Goal: Task Accomplishment & Management: Use online tool/utility

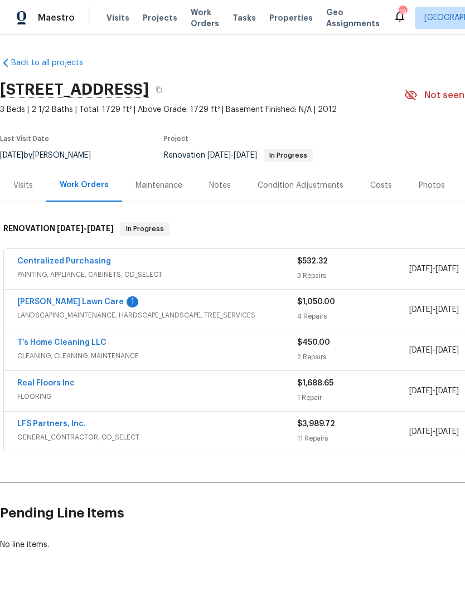
click at [72, 306] on link "[PERSON_NAME] Lawn Care" at bounding box center [70, 302] width 106 height 8
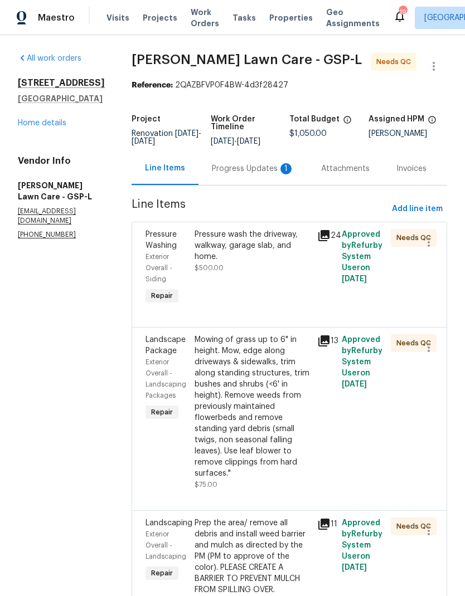
click at [243, 284] on div "Pressure wash the driveway, walkway, garage slab, and home. $500.00" at bounding box center [252, 268] width 123 height 85
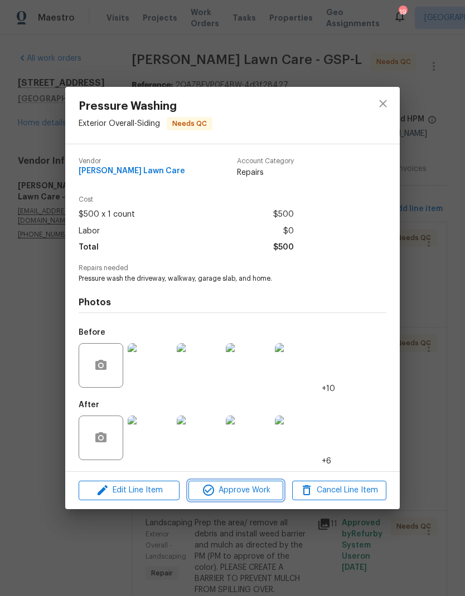
click at [254, 494] on span "Approve Work" at bounding box center [235, 491] width 87 height 14
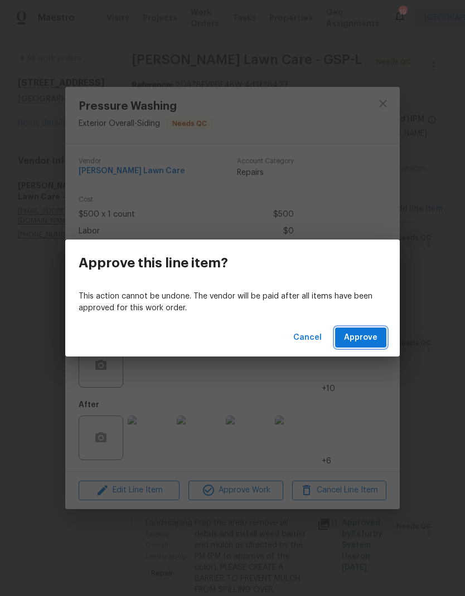
click at [363, 333] on span "Approve" at bounding box center [360, 338] width 33 height 14
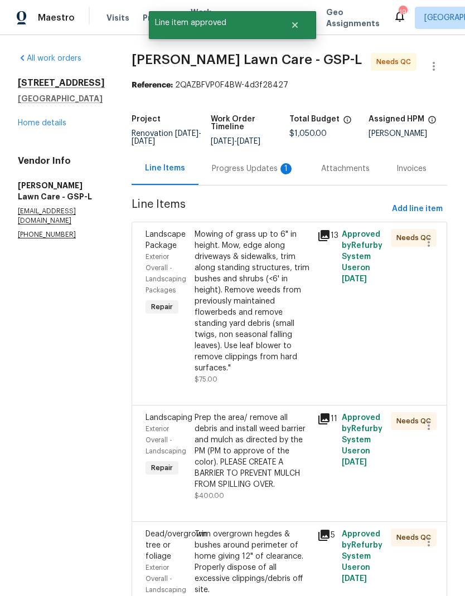
click at [242, 294] on div "Mowing of grass up to 6" in height. Mow, edge along driveways & sidewalks, trim…" at bounding box center [252, 301] width 116 height 145
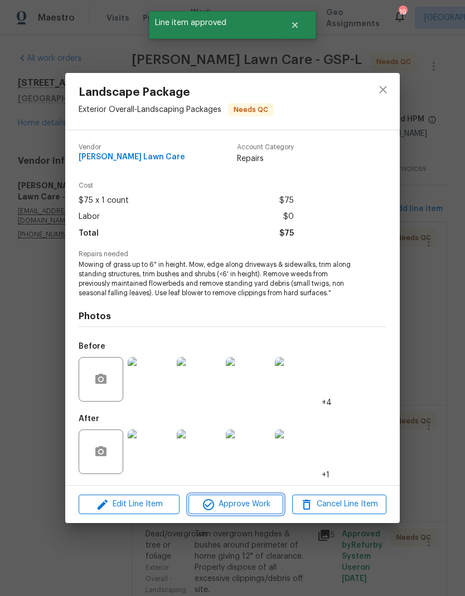
click at [249, 503] on span "Approve Work" at bounding box center [235, 505] width 87 height 14
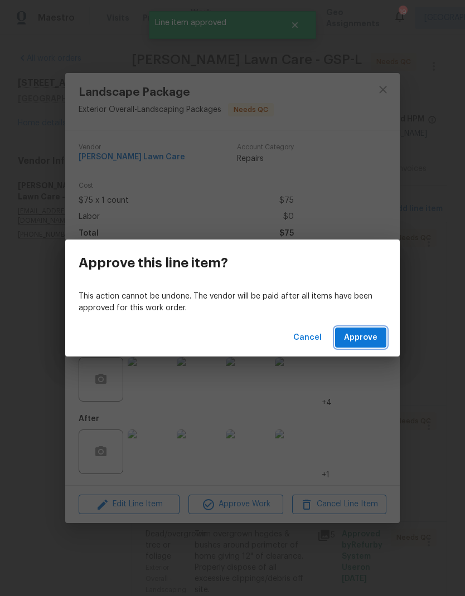
click at [360, 335] on span "Approve" at bounding box center [360, 338] width 33 height 14
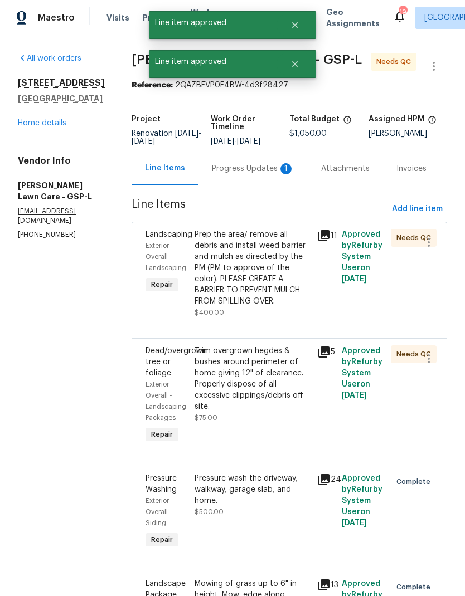
click at [237, 307] on div "Prep the area/ remove all debris and install weed barrier and mulch as directed…" at bounding box center [252, 268] width 116 height 78
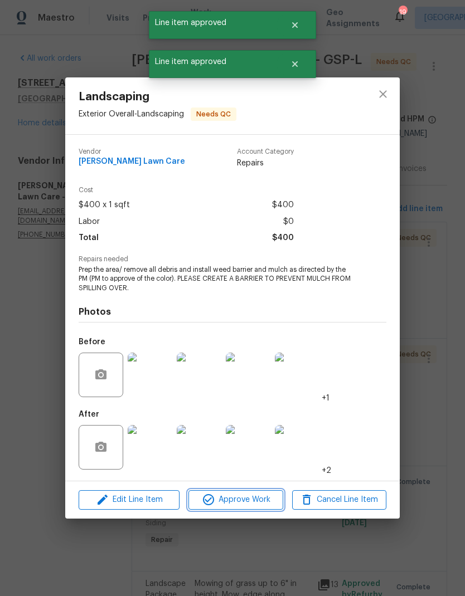
click at [262, 492] on button "Approve Work" at bounding box center [235, 499] width 94 height 19
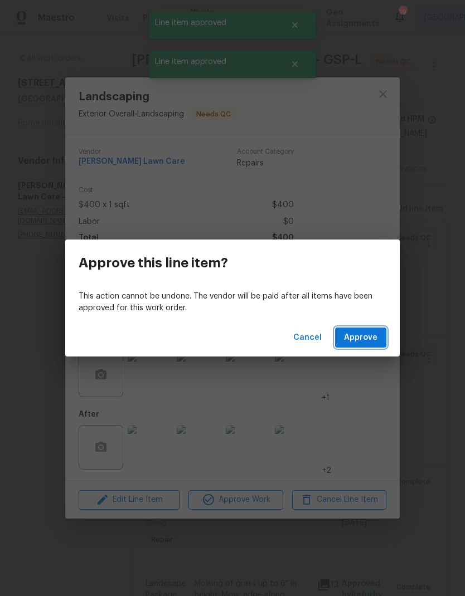
click at [360, 338] on span "Approve" at bounding box center [360, 338] width 33 height 14
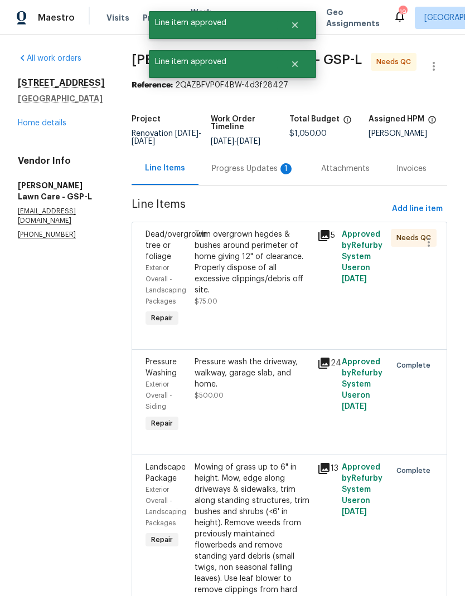
click at [240, 274] on div "Trim overgrown hegdes & bushes around perimeter of home giving 12" of clearance…" at bounding box center [252, 262] width 116 height 67
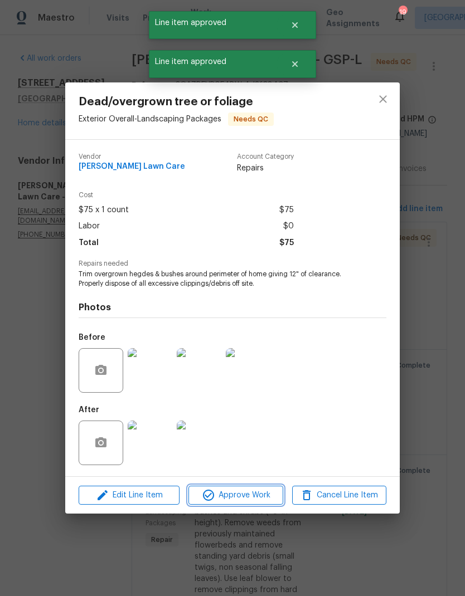
click at [257, 494] on span "Approve Work" at bounding box center [235, 496] width 87 height 14
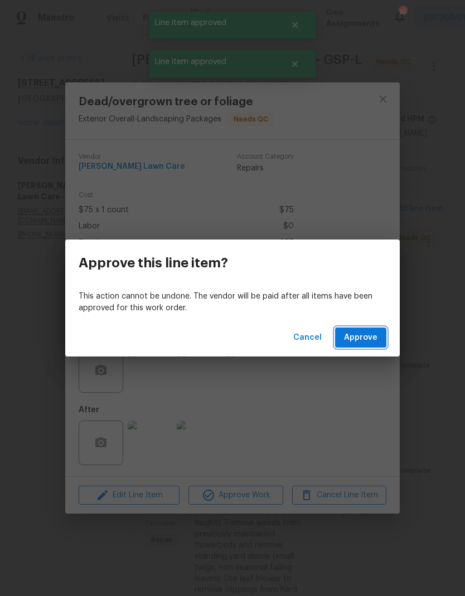
click at [363, 333] on span "Approve" at bounding box center [360, 338] width 33 height 14
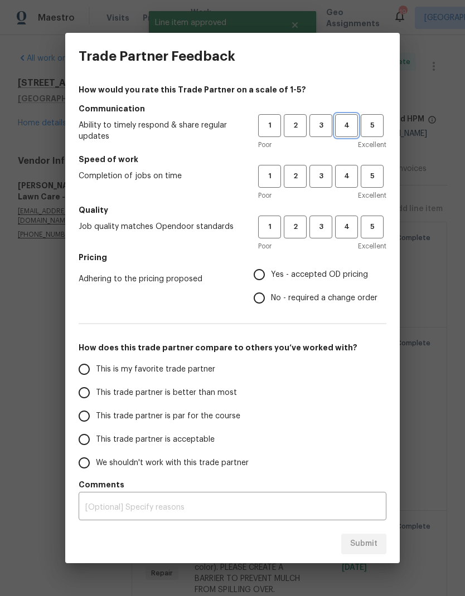
click at [344, 130] on span "4" at bounding box center [346, 125] width 21 height 13
click at [354, 172] on span "4" at bounding box center [346, 176] width 21 height 13
click at [349, 218] on button "4" at bounding box center [346, 227] width 23 height 23
click at [269, 271] on input "Yes - accepted OD pricing" at bounding box center [258, 274] width 23 height 23
radio input "true"
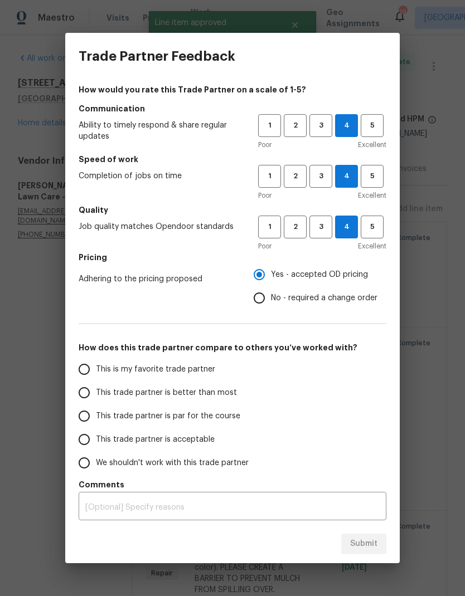
click at [86, 396] on input "This trade partner is better than most" at bounding box center [83, 392] width 23 height 23
click at [372, 539] on span "Submit" at bounding box center [363, 544] width 27 height 14
radio input "true"
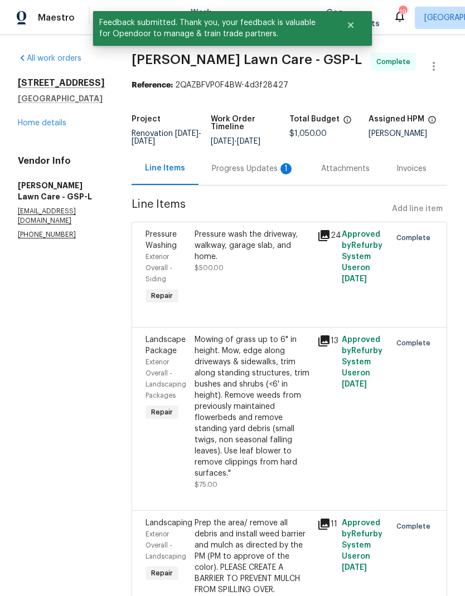
click at [46, 127] on link "Home details" at bounding box center [42, 123] width 48 height 8
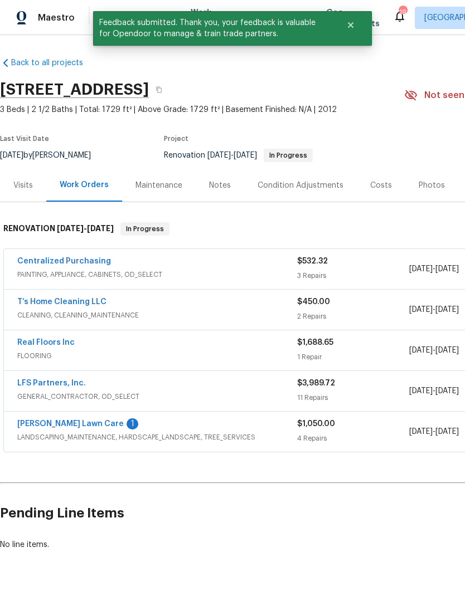
click at [84, 306] on link "T’s Home Cleaning LLC" at bounding box center [61, 302] width 89 height 8
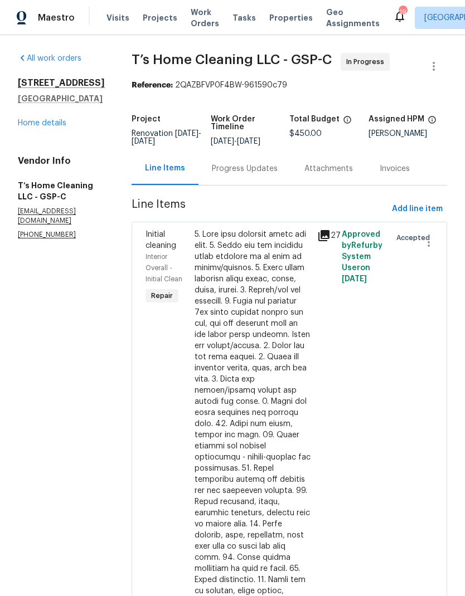
click at [272, 183] on div "Progress Updates" at bounding box center [244, 168] width 92 height 33
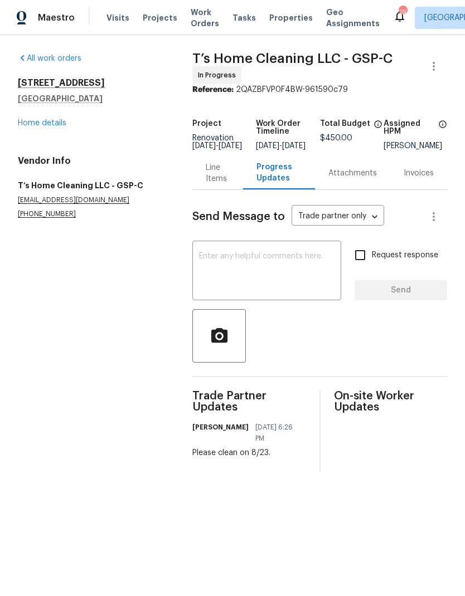
click at [45, 125] on link "Home details" at bounding box center [42, 123] width 48 height 8
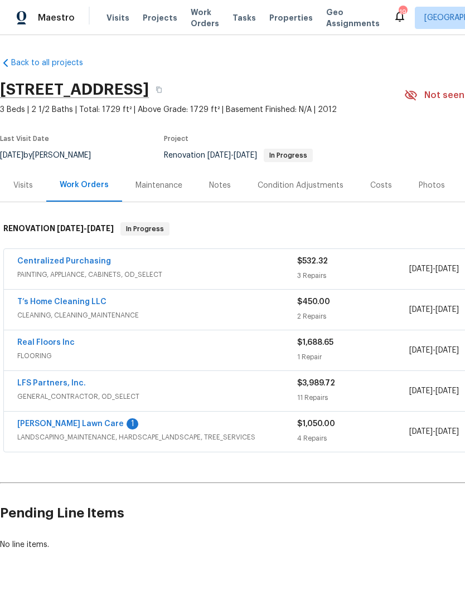
click at [81, 428] on link "[PERSON_NAME] Lawn Care" at bounding box center [70, 424] width 106 height 8
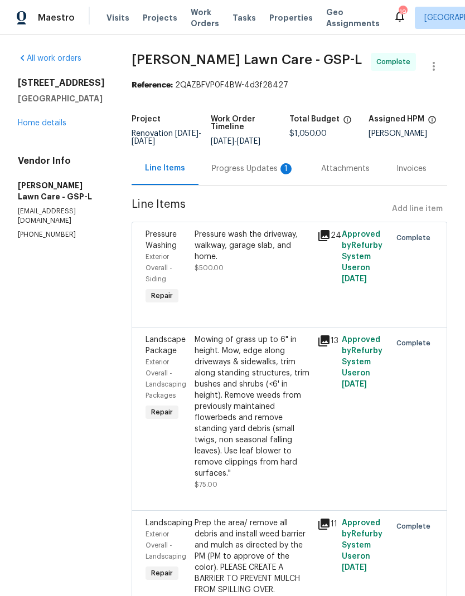
click at [269, 174] on div "Progress Updates 1" at bounding box center [253, 168] width 82 height 11
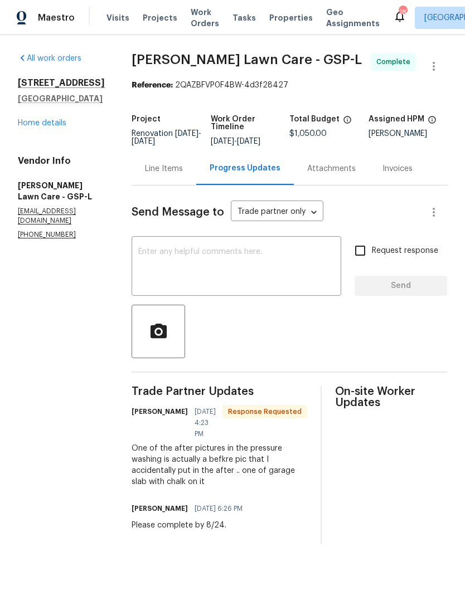
click at [53, 127] on link "Home details" at bounding box center [42, 123] width 48 height 8
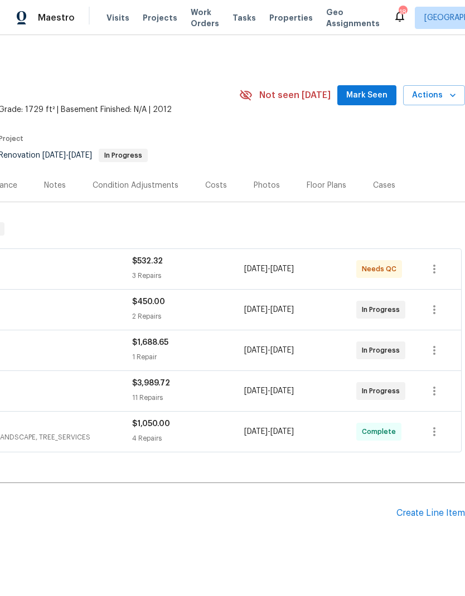
scroll to position [0, 165]
click at [451, 103] on span "Actions" at bounding box center [434, 96] width 44 height 14
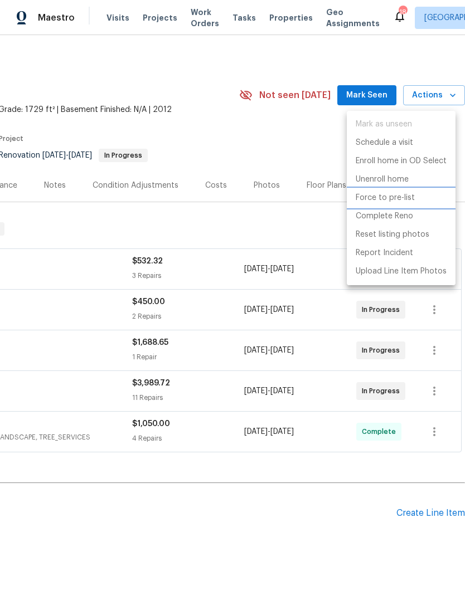
click at [398, 194] on p "Force to pre-list" at bounding box center [384, 198] width 59 height 12
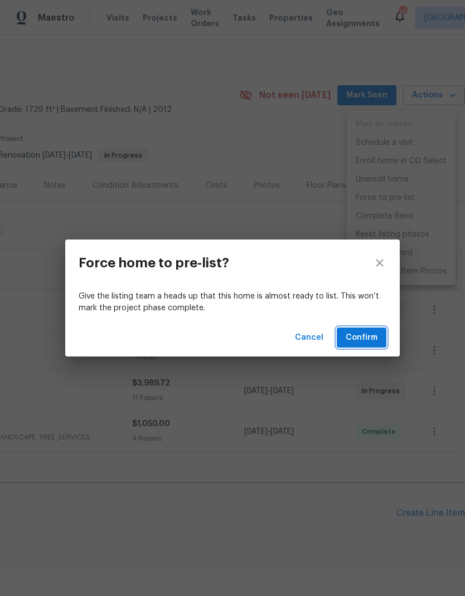
click at [371, 330] on button "Confirm" at bounding box center [361, 338] width 50 height 21
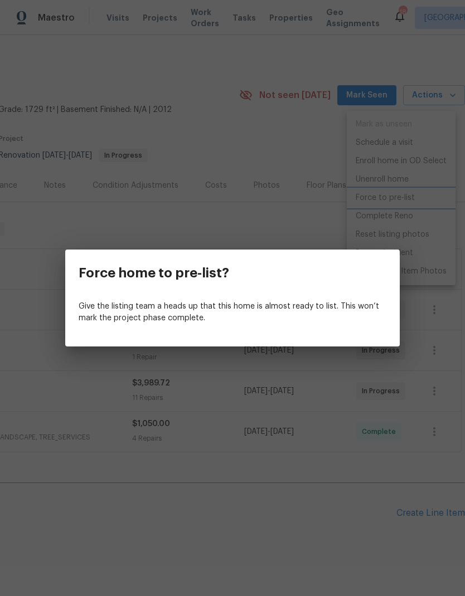
click at [317, 152] on div "Force home to pre-list? Give the listing team a heads up that this home is almo…" at bounding box center [232, 298] width 465 height 596
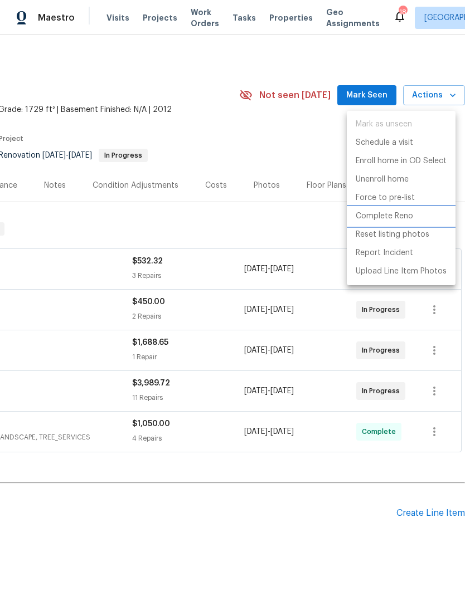
click at [391, 217] on p "Complete Reno" at bounding box center [383, 217] width 57 height 12
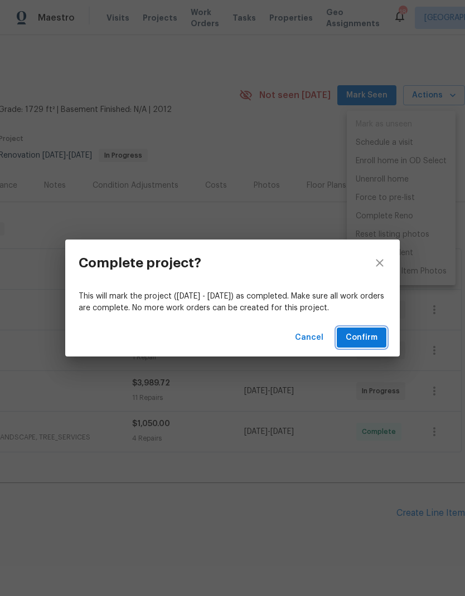
click at [370, 328] on button "Confirm" at bounding box center [361, 338] width 50 height 21
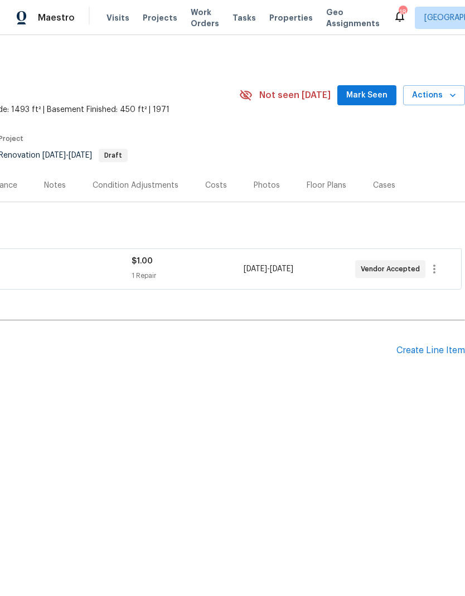
scroll to position [0, 165]
click at [423, 354] on div "Create Line Item" at bounding box center [430, 350] width 69 height 11
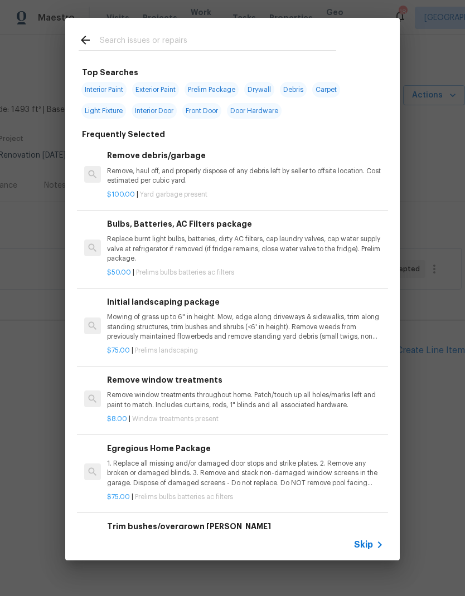
click at [241, 31] on div at bounding box center [207, 40] width 284 height 44
click at [113, 25] on div at bounding box center [207, 40] width 284 height 44
click at [114, 38] on input "text" at bounding box center [218, 41] width 236 height 17
type input "P"
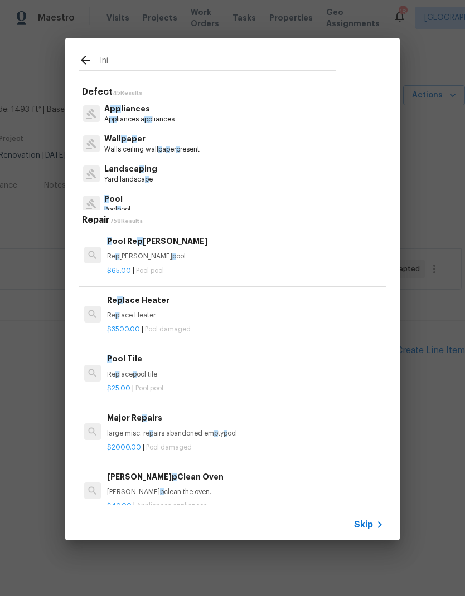
type input "Init"
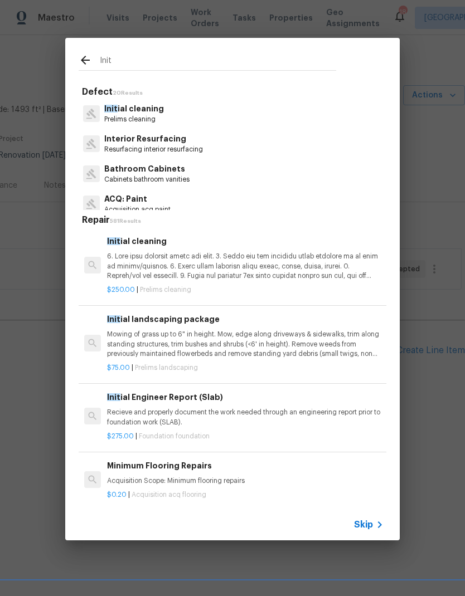
click at [130, 118] on p "Prelims cleaning" at bounding box center [134, 119] width 60 height 9
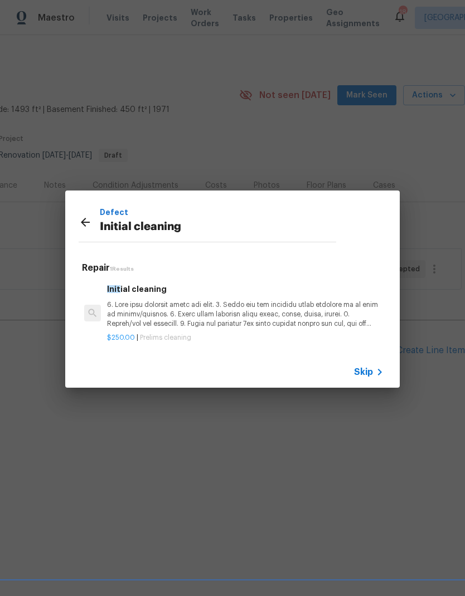
click at [126, 309] on p at bounding box center [245, 314] width 276 height 28
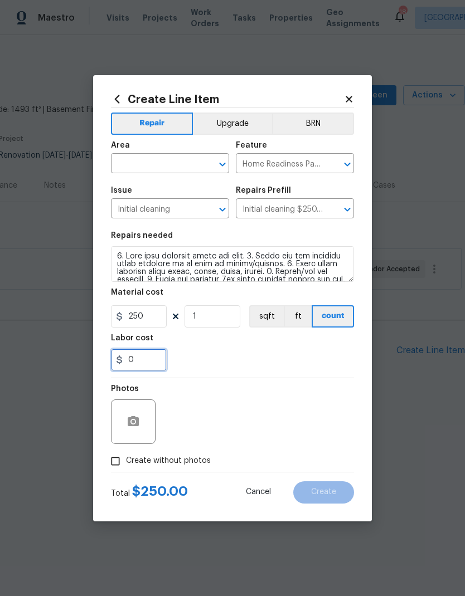
click at [126, 359] on input "0" at bounding box center [139, 360] width 56 height 22
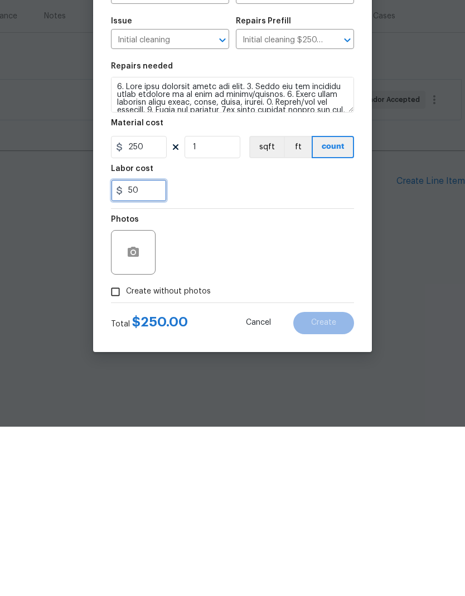
type input "50"
click at [121, 451] on input "Create without photos" at bounding box center [115, 461] width 21 height 21
checkbox input "true"
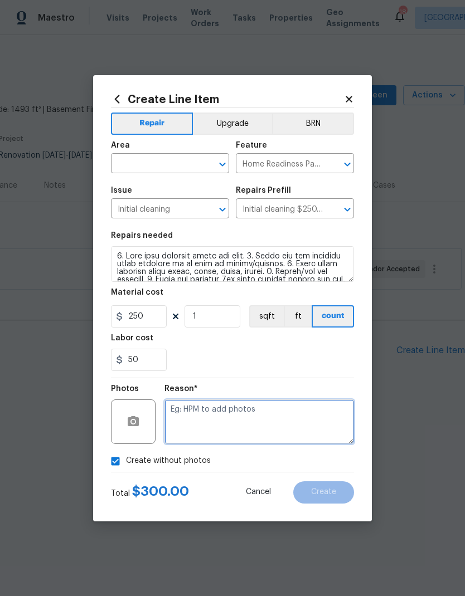
click at [261, 420] on textarea at bounding box center [258, 421] width 189 height 45
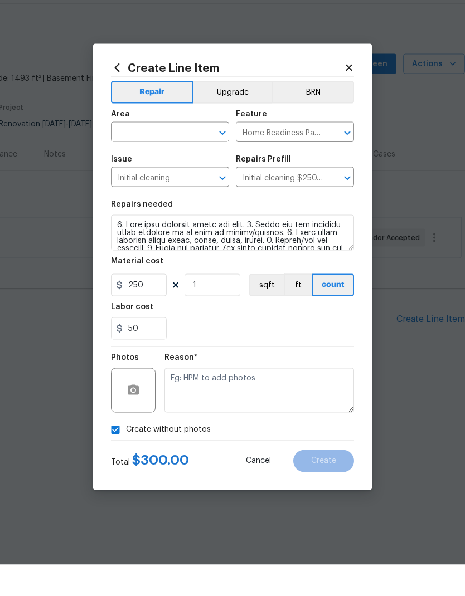
click at [180, 156] on input "text" at bounding box center [154, 164] width 87 height 17
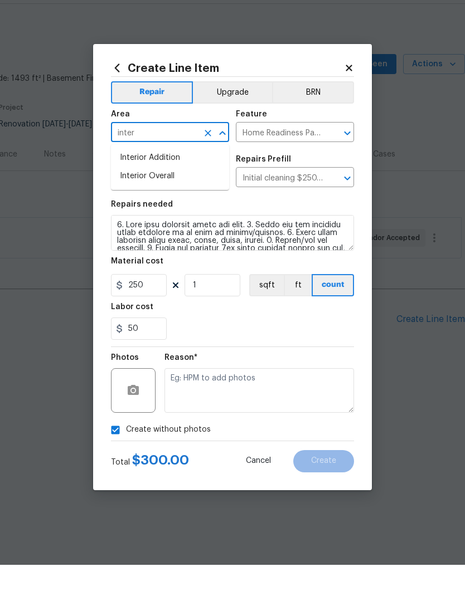
click at [165, 198] on li "Interior Overall" at bounding box center [170, 207] width 118 height 18
type input "Interior Overall"
click at [165, 201] on input "Initial cleaning" at bounding box center [154, 209] width 87 height 17
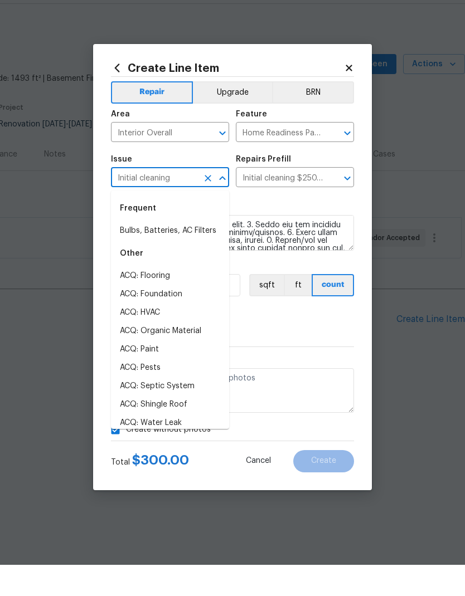
click at [303, 156] on input "Home Readiness Packages" at bounding box center [279, 164] width 87 height 17
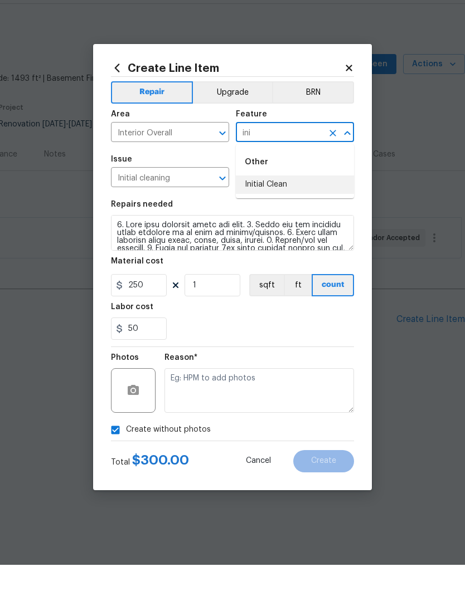
click at [288, 207] on li "Initial Clean" at bounding box center [295, 216] width 118 height 18
type input "Initial Clean"
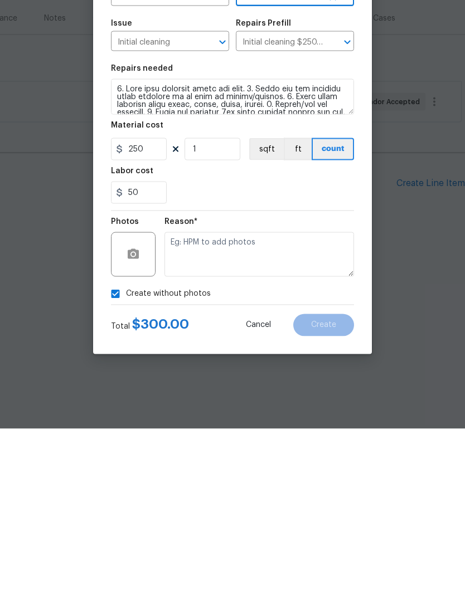
click at [258, 399] on textarea at bounding box center [258, 421] width 189 height 45
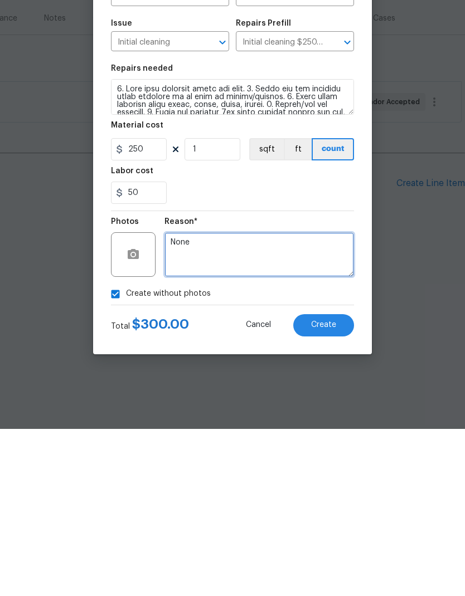
type textarea "None"
click at [128, 408] on button "button" at bounding box center [133, 421] width 27 height 27
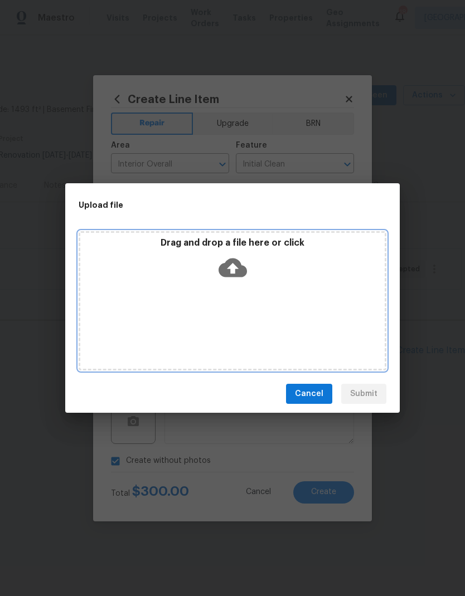
click at [229, 261] on icon at bounding box center [232, 268] width 28 height 19
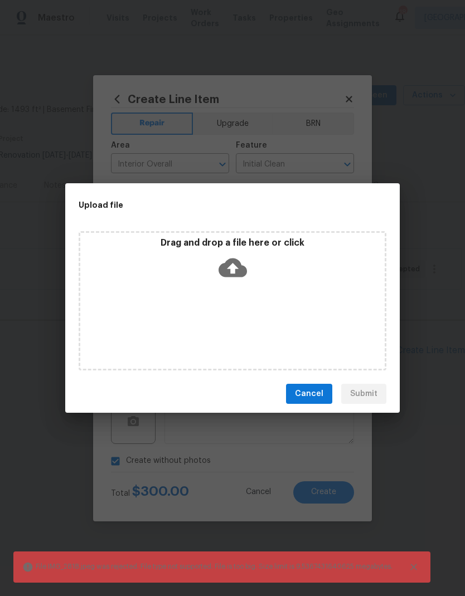
click at [318, 390] on span "Cancel" at bounding box center [309, 394] width 28 height 14
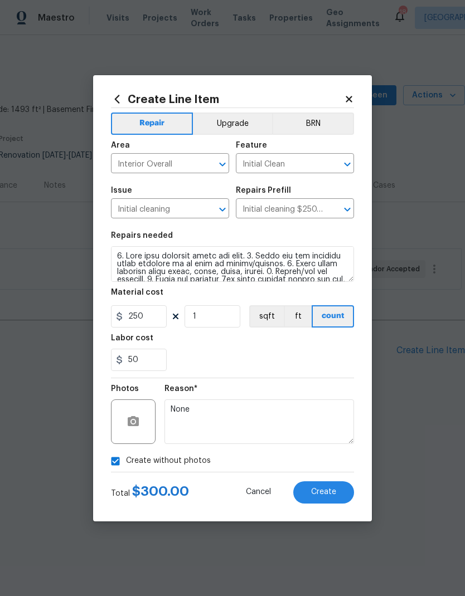
click at [331, 495] on span "Create" at bounding box center [323, 492] width 25 height 8
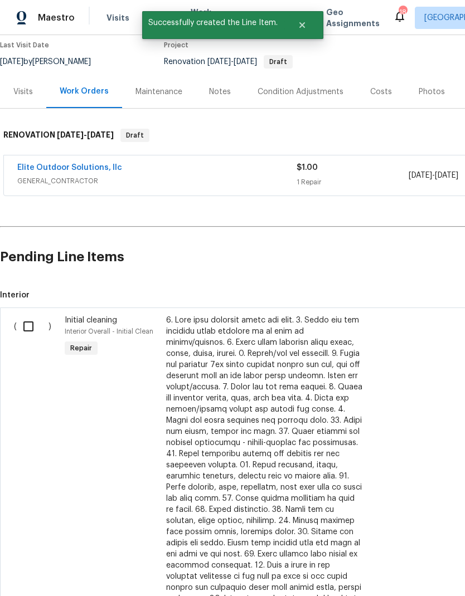
scroll to position [94, 0]
click at [30, 326] on input "checkbox" at bounding box center [33, 326] width 32 height 23
checkbox input "true"
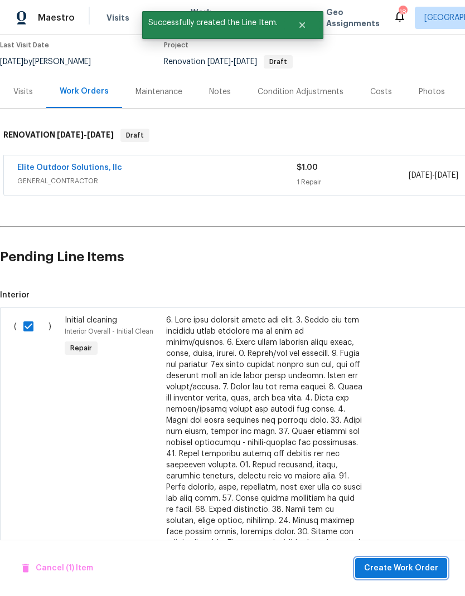
click at [418, 565] on span "Create Work Order" at bounding box center [401, 569] width 74 height 14
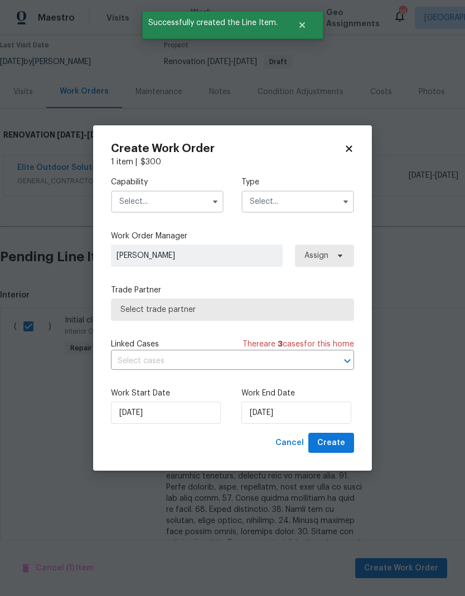
click at [190, 200] on input "text" at bounding box center [167, 202] width 113 height 22
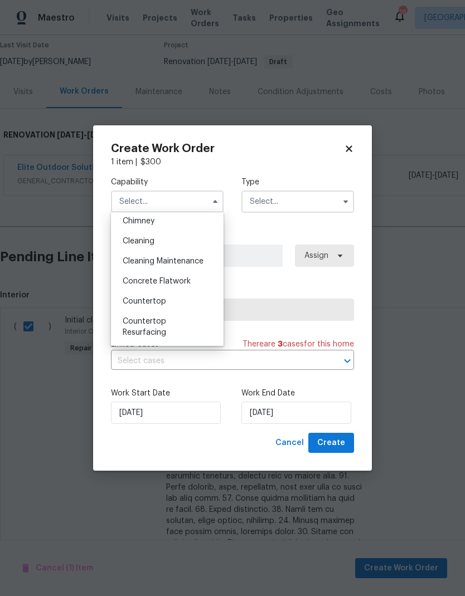
scroll to position [135, 0]
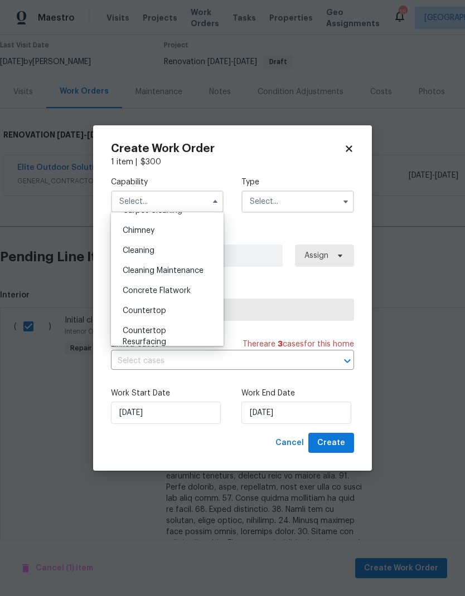
click at [145, 252] on span "Cleaning" at bounding box center [139, 251] width 32 height 8
type input "Cleaning"
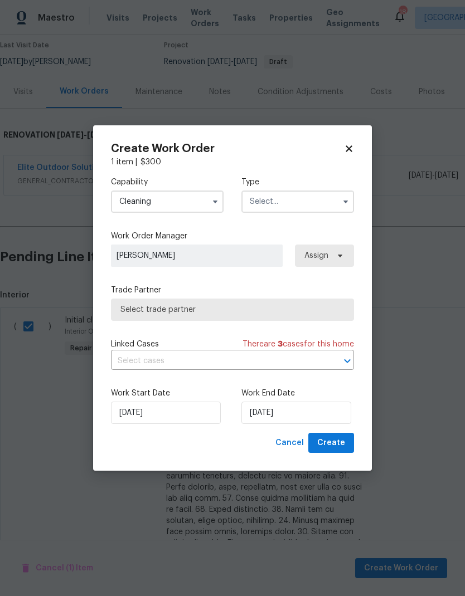
click at [309, 202] on input "text" at bounding box center [297, 202] width 113 height 22
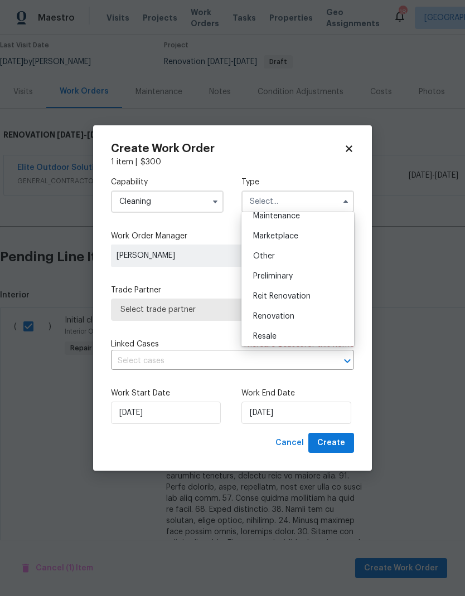
scroll to position [199, 0]
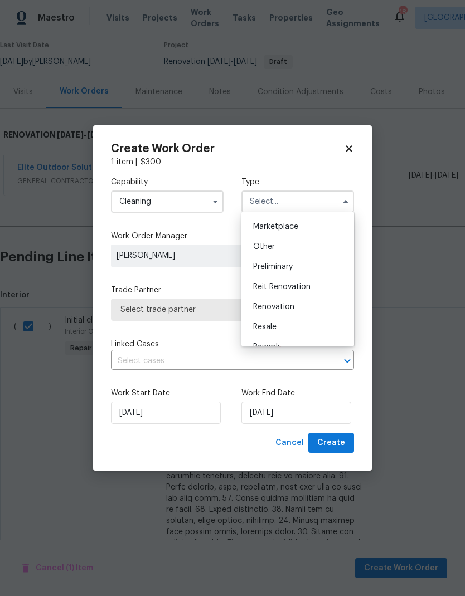
click at [282, 311] on div "Renovation" at bounding box center [297, 307] width 107 height 20
type input "Renovation"
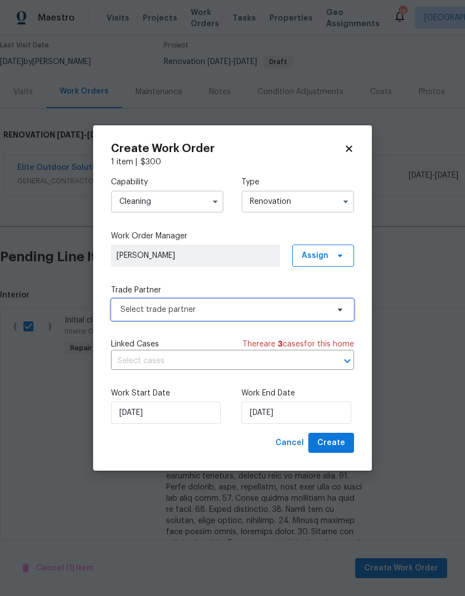
click at [338, 311] on icon at bounding box center [339, 309] width 9 height 9
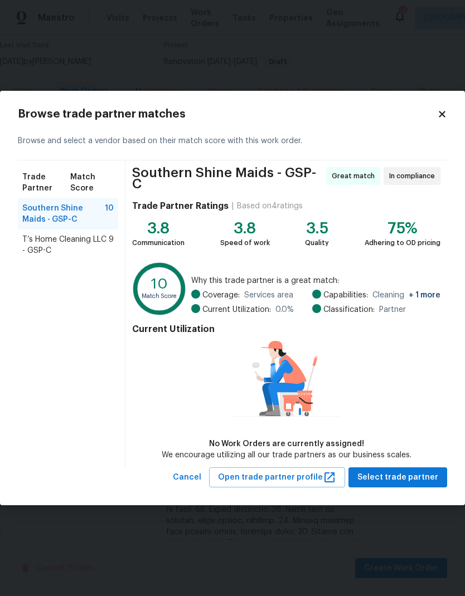
click at [88, 246] on span "T’s Home Cleaning LLC - GSP-C" at bounding box center [65, 245] width 86 height 22
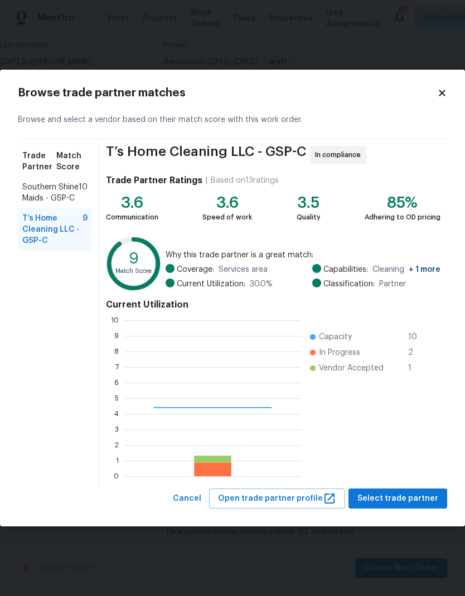
scroll to position [156, 177]
click at [404, 492] on span "Select trade partner" at bounding box center [397, 499] width 81 height 14
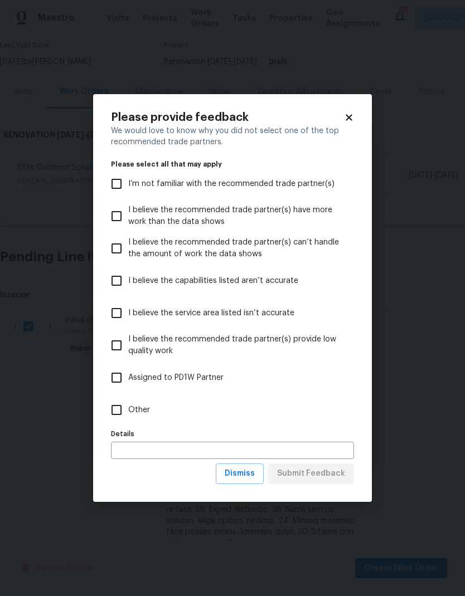
click at [113, 406] on input "Other" at bounding box center [116, 409] width 23 height 23
checkbox input "true"
click at [331, 474] on span "Submit Feedback" at bounding box center [311, 474] width 68 height 14
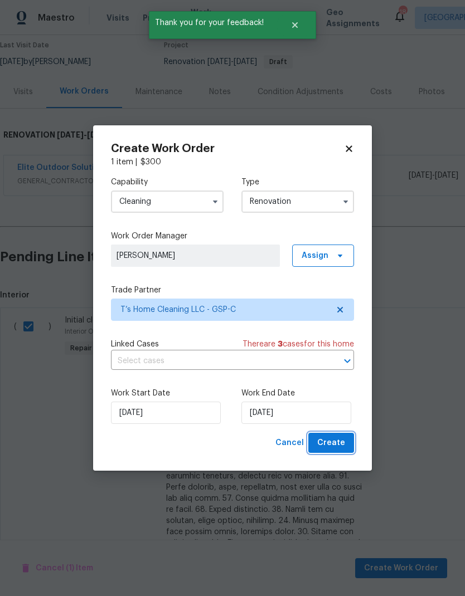
click at [339, 449] on span "Create" at bounding box center [331, 443] width 28 height 14
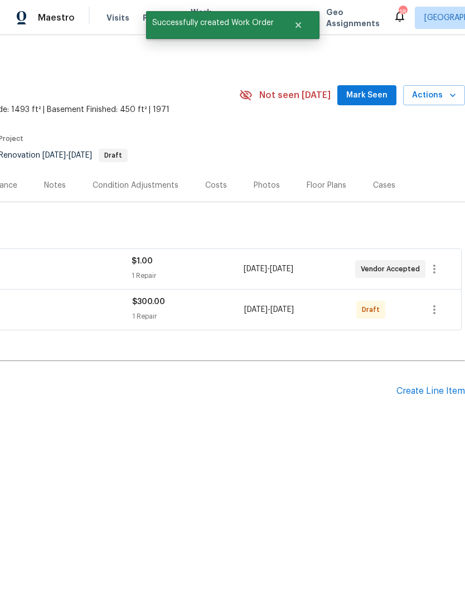
scroll to position [0, 165]
click at [435, 310] on icon "button" at bounding box center [434, 309] width 2 height 9
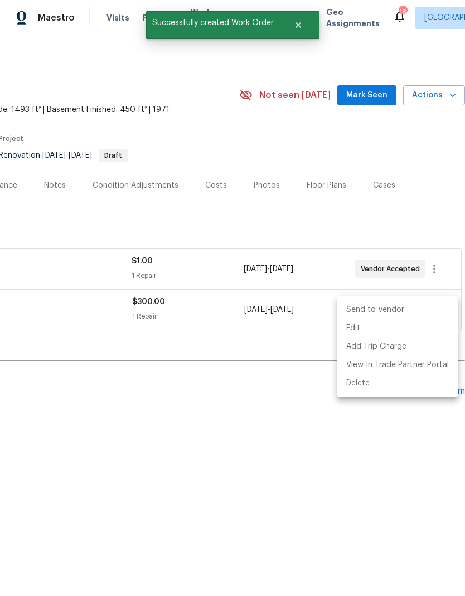
click at [392, 313] on li "Send to Vendor" at bounding box center [397, 310] width 120 height 18
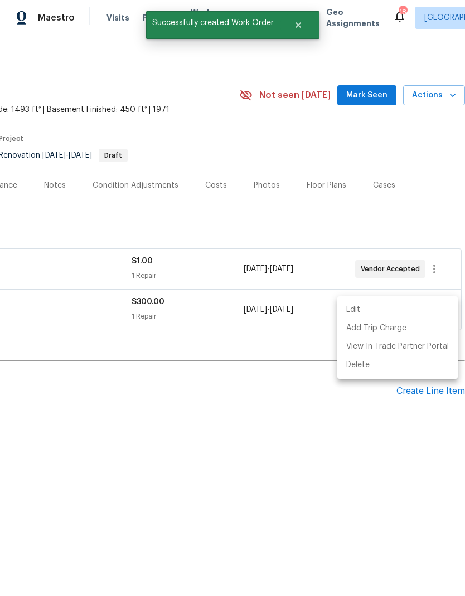
click at [327, 233] on div at bounding box center [232, 298] width 465 height 596
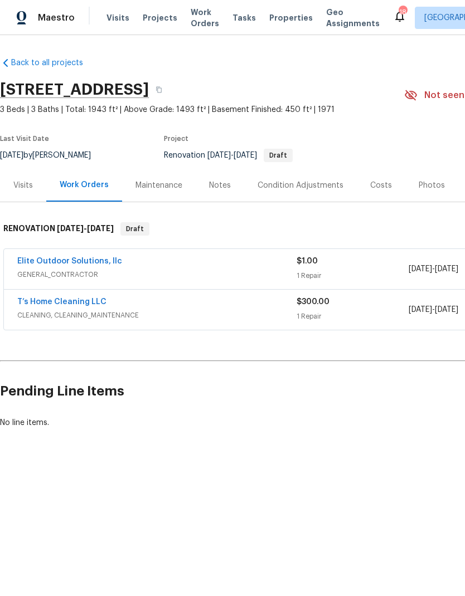
scroll to position [0, 0]
click at [36, 300] on link "T’s Home Cleaning LLC" at bounding box center [61, 302] width 89 height 8
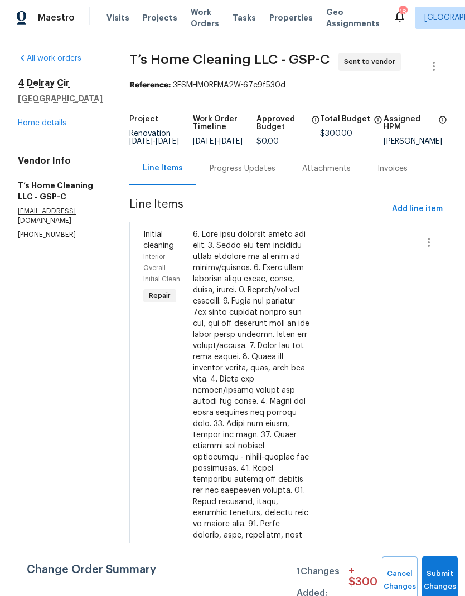
click at [257, 173] on div "Progress Updates" at bounding box center [242, 168] width 66 height 11
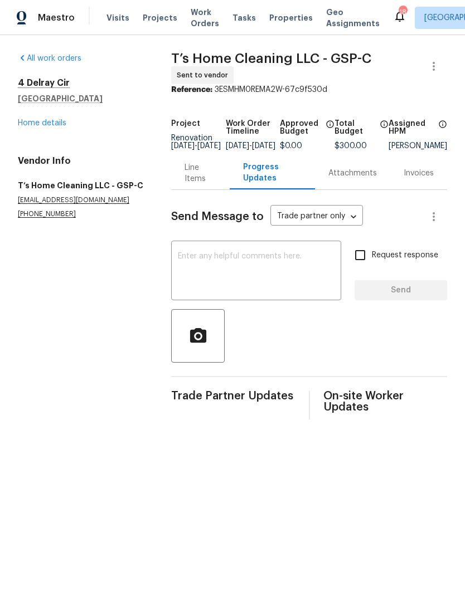
click at [271, 264] on textarea at bounding box center [256, 271] width 157 height 39
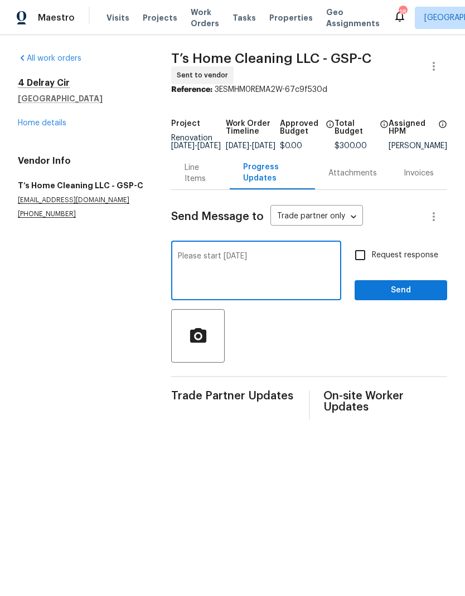
type textarea "Please start tomorrow"
click at [362, 261] on input "Request response" at bounding box center [359, 254] width 23 height 23
checkbox input "true"
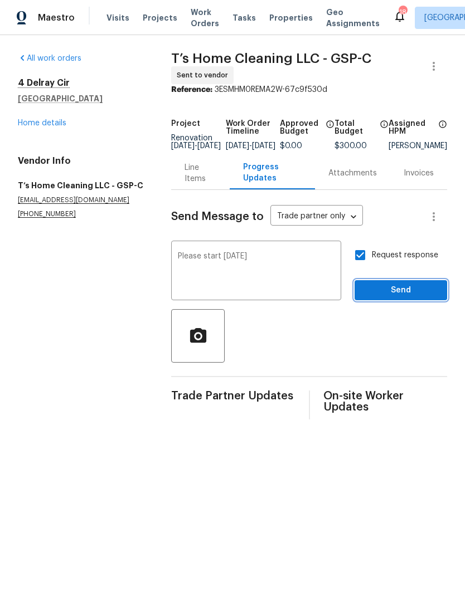
click at [413, 297] on span "Send" at bounding box center [400, 291] width 75 height 14
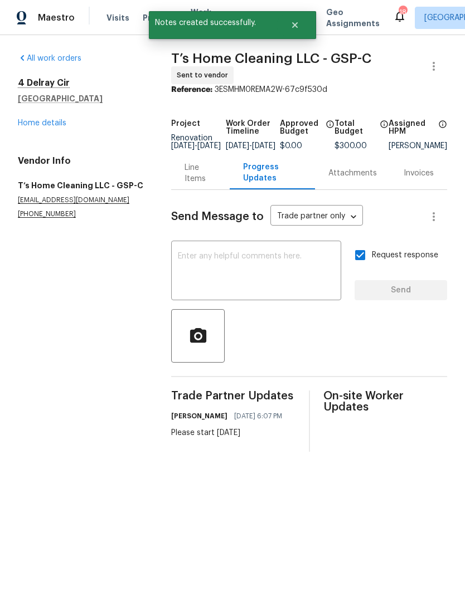
click at [57, 126] on link "Home details" at bounding box center [42, 123] width 48 height 8
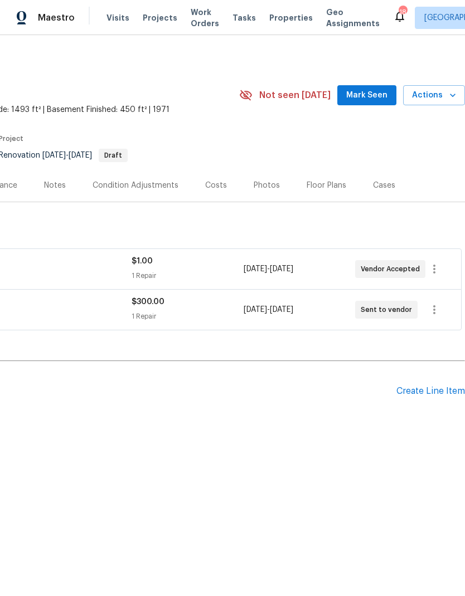
scroll to position [0, 165]
click at [432, 272] on icon "button" at bounding box center [433, 268] width 13 height 13
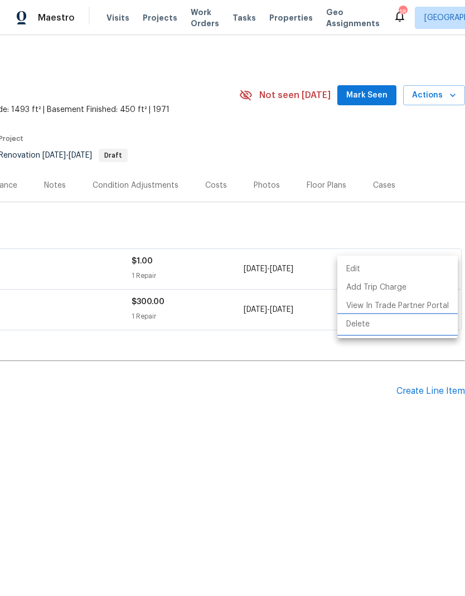
click at [358, 324] on li "Delete" at bounding box center [397, 324] width 120 height 18
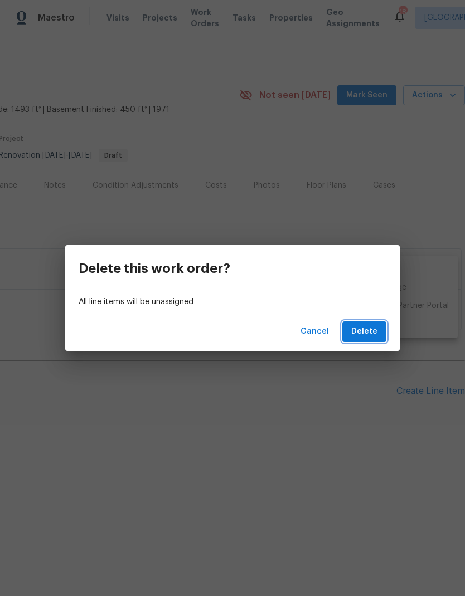
click at [368, 329] on span "Delete" at bounding box center [364, 332] width 26 height 14
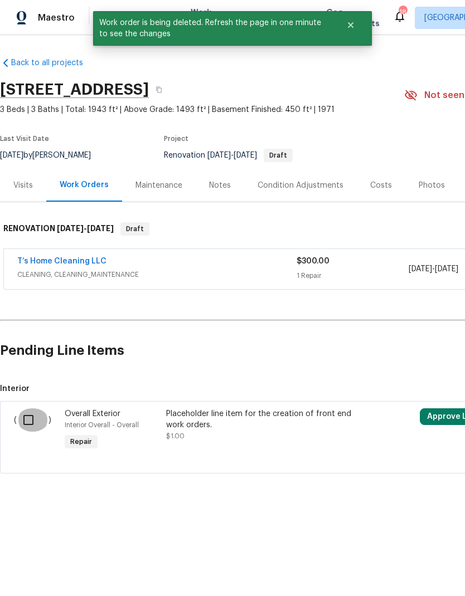
scroll to position [0, 0]
click at [27, 408] on input "checkbox" at bounding box center [33, 419] width 32 height 23
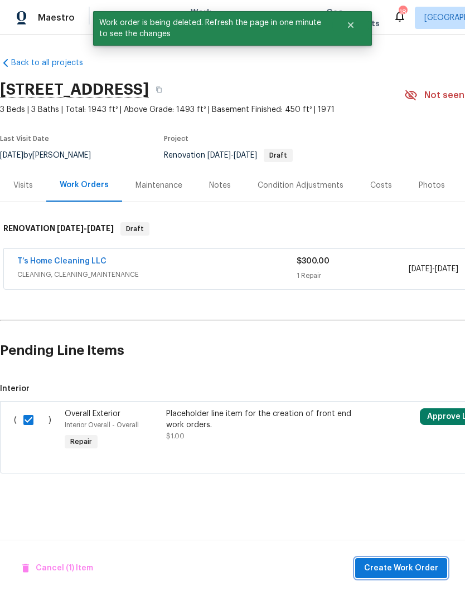
click at [391, 561] on button "Create Work Order" at bounding box center [401, 568] width 92 height 21
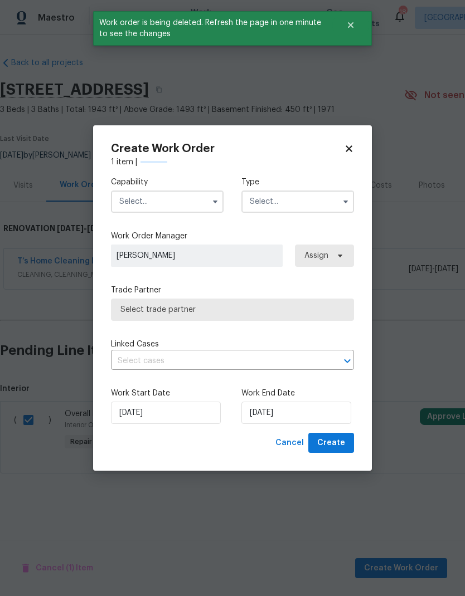
click at [347, 152] on icon at bounding box center [349, 149] width 10 height 10
checkbox input "false"
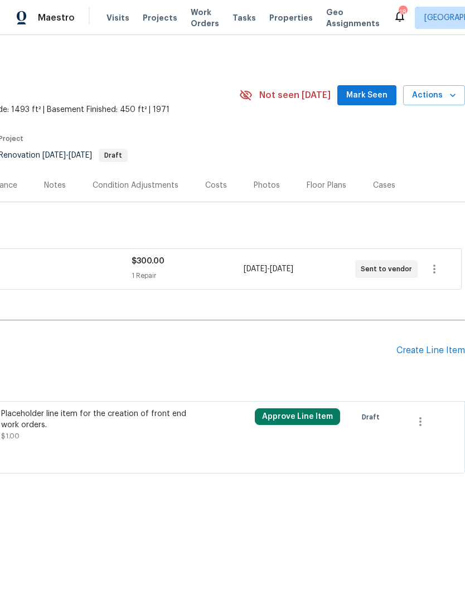
scroll to position [0, 165]
click at [423, 422] on icon "button" at bounding box center [419, 421] width 13 height 13
click at [428, 422] on li "Cancel" at bounding box center [428, 421] width 43 height 18
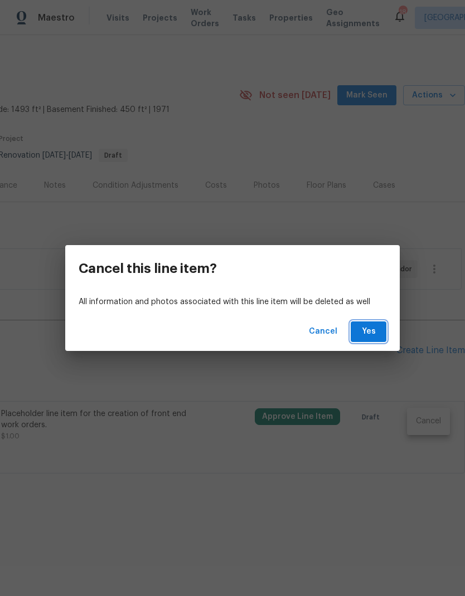
click at [363, 333] on span "Yes" at bounding box center [368, 332] width 18 height 14
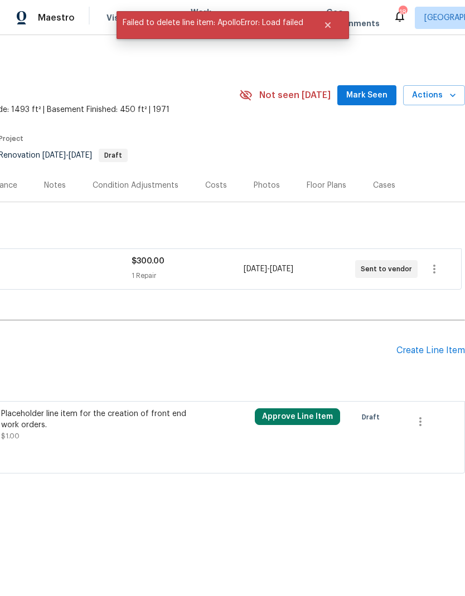
click at [434, 351] on div "Create Line Item" at bounding box center [430, 350] width 69 height 11
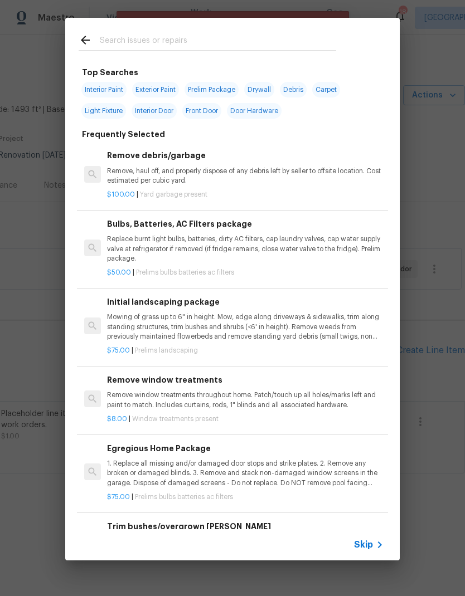
click at [191, 38] on input "text" at bounding box center [218, 41] width 236 height 17
type input "Landscapim"
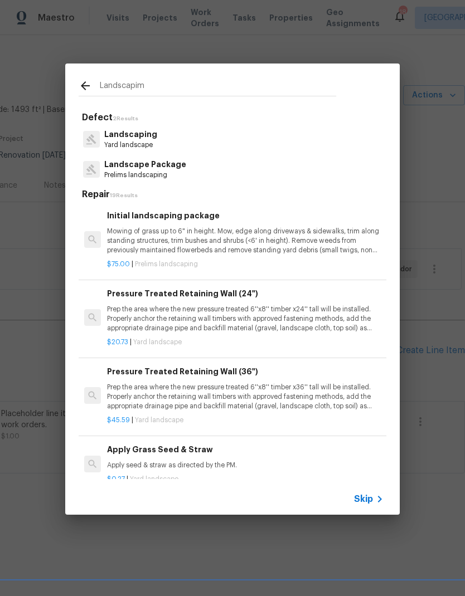
click at [177, 168] on p "Landscape Package" at bounding box center [145, 165] width 82 height 12
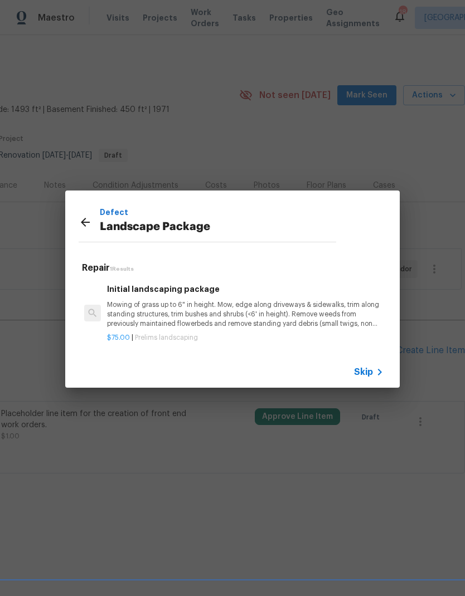
click at [203, 312] on p "Mowing of grass up to 6" in height. Mow, edge along driveways & sidewalks, trim…" at bounding box center [245, 314] width 276 height 28
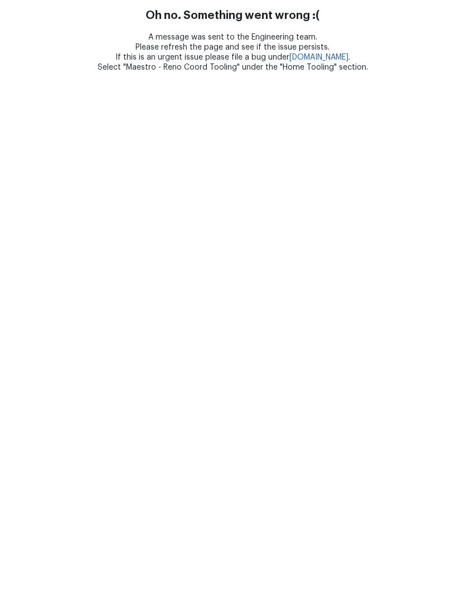
click at [213, 72] on html "Oh no. Something went wrong :( A message was sent to the Engineering team. Plea…" at bounding box center [232, 36] width 465 height 72
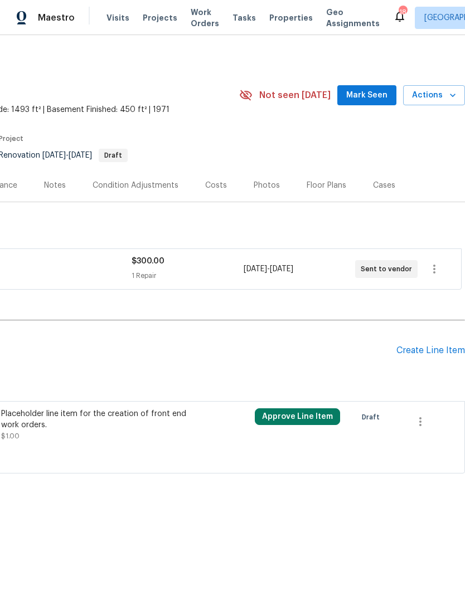
scroll to position [0, 165]
click at [428, 349] on div "Create Line Item" at bounding box center [430, 350] width 69 height 11
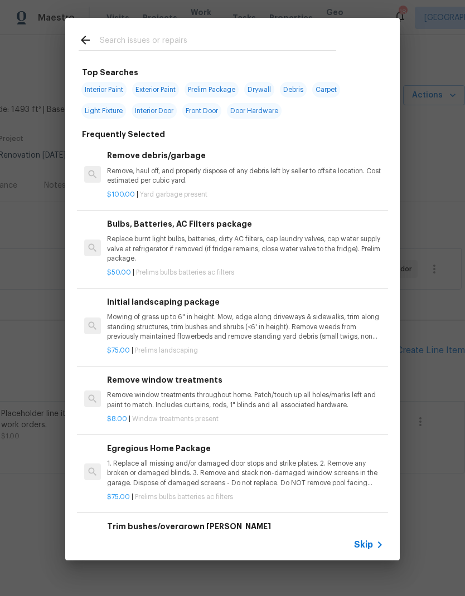
click at [253, 35] on input "text" at bounding box center [218, 41] width 236 height 17
type input "Lands"
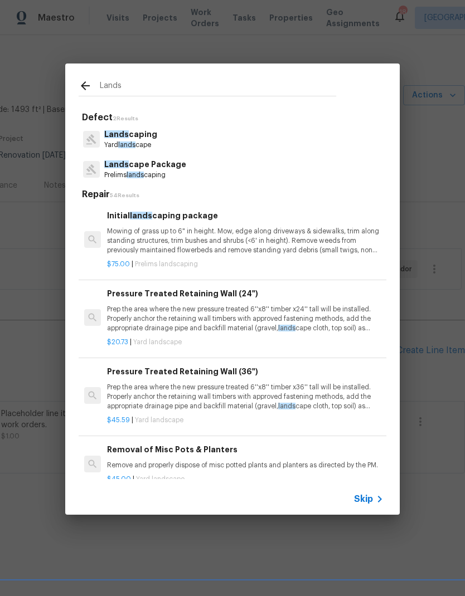
click at [175, 170] on p "Prelims lands caping" at bounding box center [145, 174] width 82 height 9
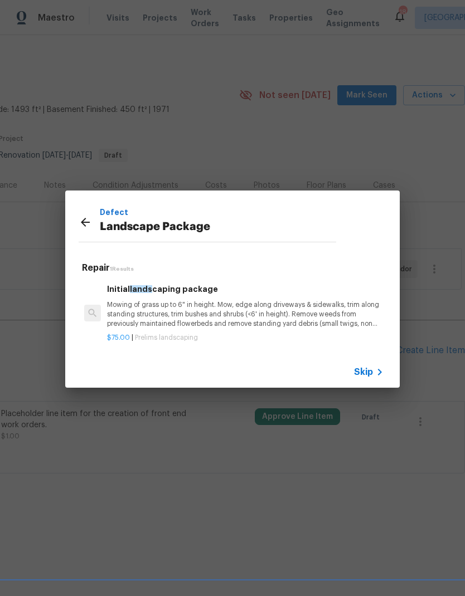
click at [208, 311] on p "Mowing of grass up to 6" in height. Mow, edge along driveways & sidewalks, trim…" at bounding box center [245, 314] width 276 height 28
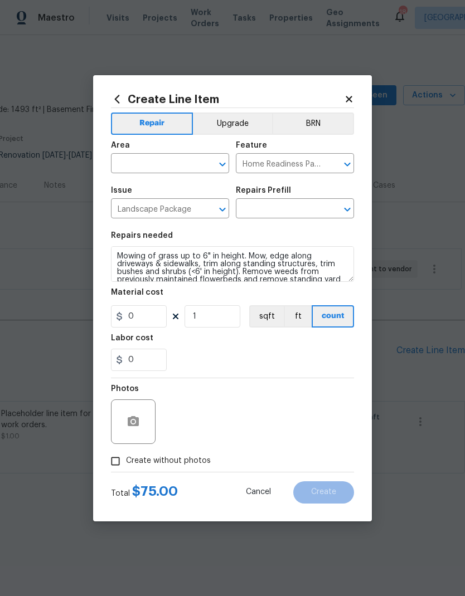
type input "Initial landscaping package $75.00"
type input "75"
click at [181, 158] on input "text" at bounding box center [154, 164] width 87 height 17
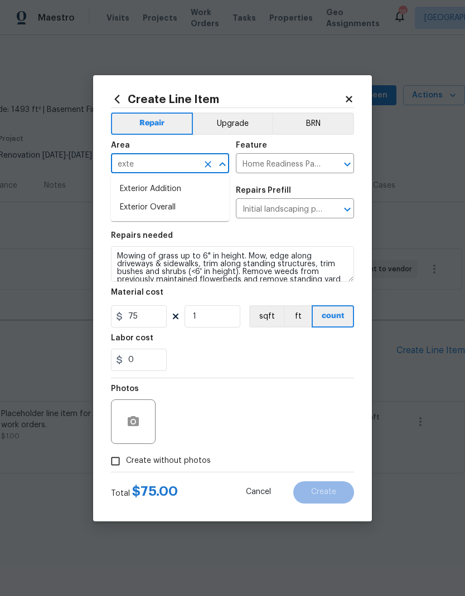
type input "exter"
click at [163, 207] on li "Exterior Overall" at bounding box center [170, 207] width 118 height 18
type input "Exterior Overall"
click at [302, 166] on input "Home Readiness Packages" at bounding box center [279, 164] width 87 height 17
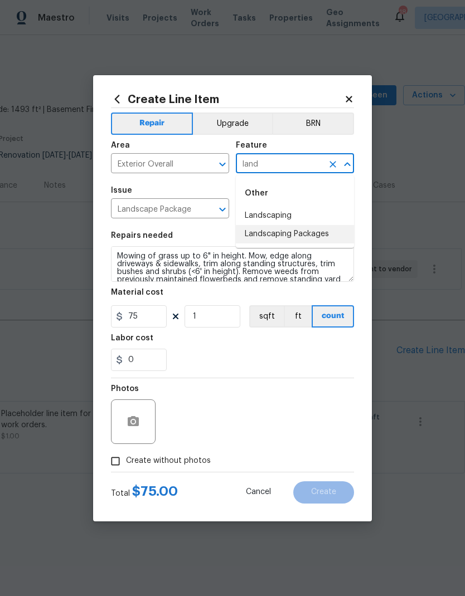
click at [319, 232] on li "Landscaping Packages" at bounding box center [295, 234] width 118 height 18
type input "Landscaping Packages"
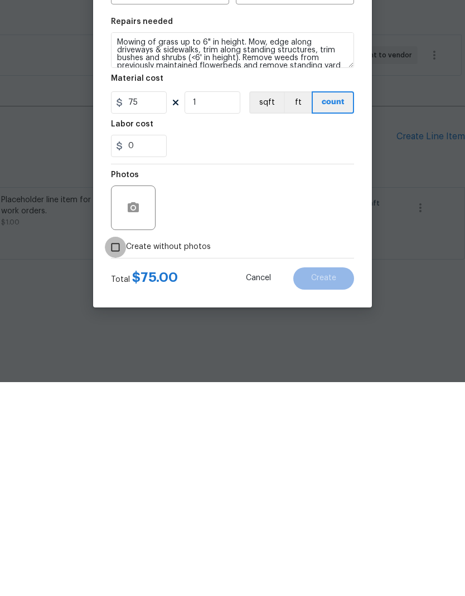
click at [113, 451] on input "Create without photos" at bounding box center [115, 461] width 21 height 21
checkbox input "true"
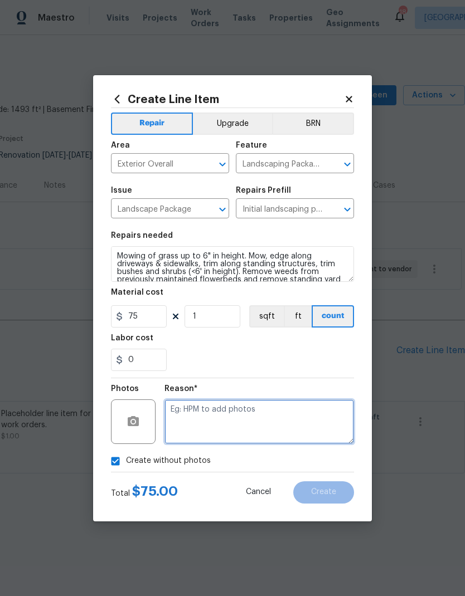
click at [246, 416] on textarea at bounding box center [258, 421] width 189 height 45
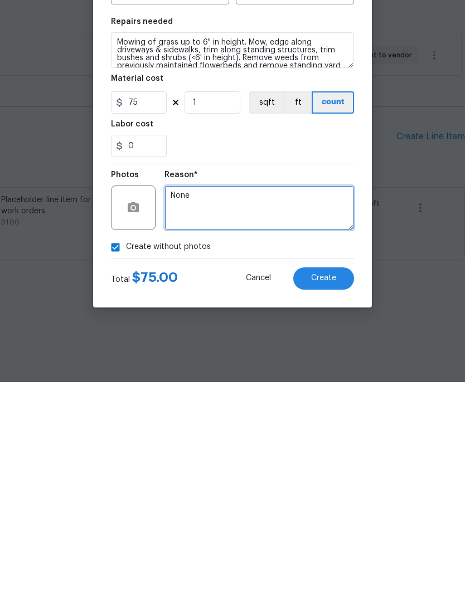
type textarea "None"
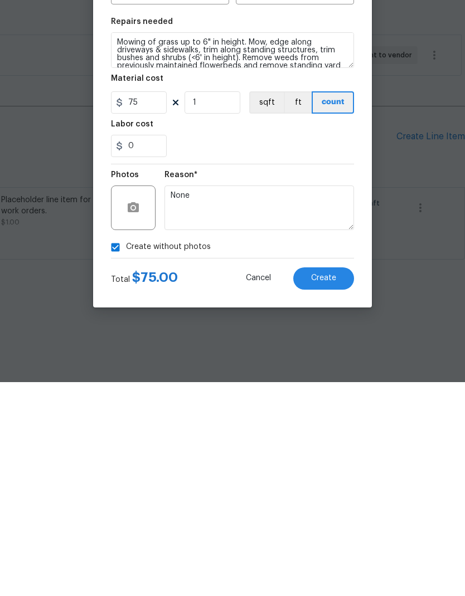
click at [329, 488] on span "Create" at bounding box center [323, 492] width 25 height 8
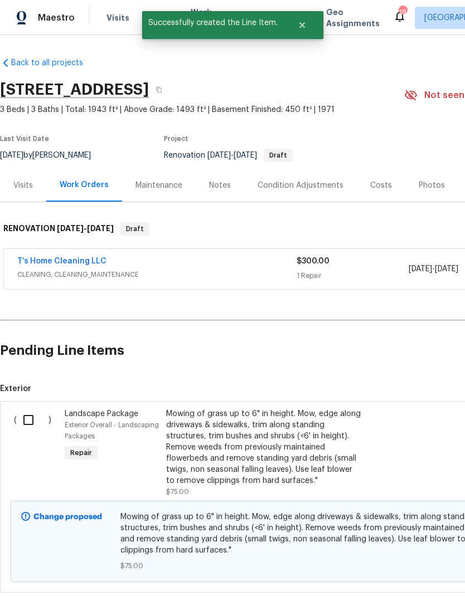
scroll to position [0, 0]
click at [26, 420] on input "checkbox" at bounding box center [33, 419] width 32 height 23
checkbox input "true"
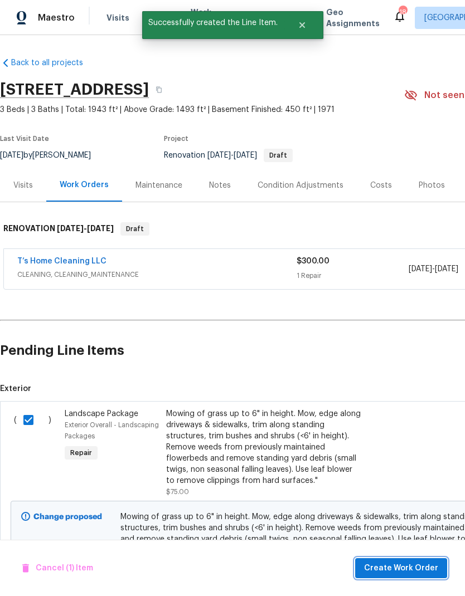
click at [411, 562] on span "Create Work Order" at bounding box center [401, 569] width 74 height 14
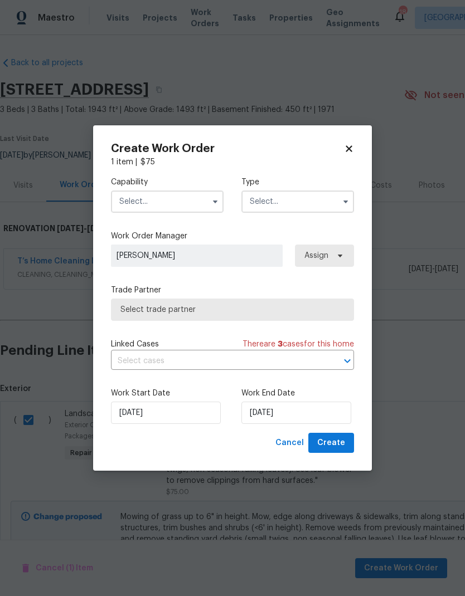
click at [193, 187] on div "Capability" at bounding box center [167, 195] width 113 height 36
click at [192, 202] on input "text" at bounding box center [167, 202] width 113 height 22
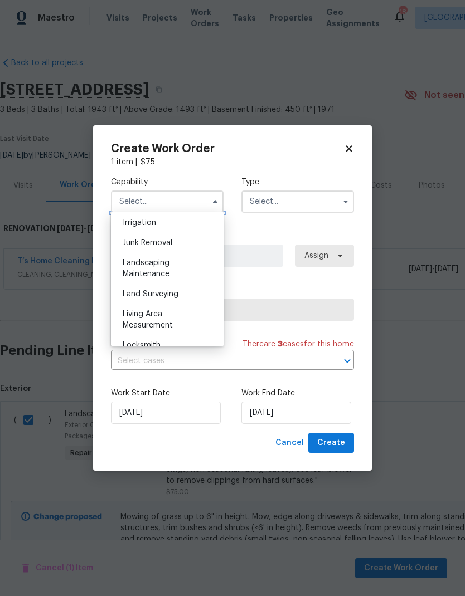
scroll to position [696, 0]
click at [163, 266] on span "Landscaping Maintenance" at bounding box center [146, 268] width 47 height 19
type input "Landscaping Maintenance"
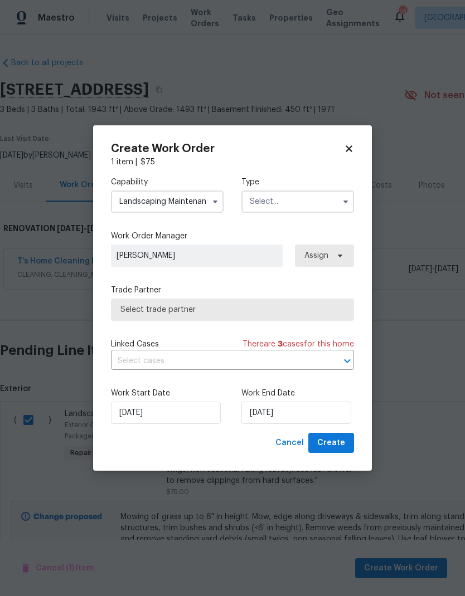
click at [295, 203] on input "text" at bounding box center [297, 202] width 113 height 22
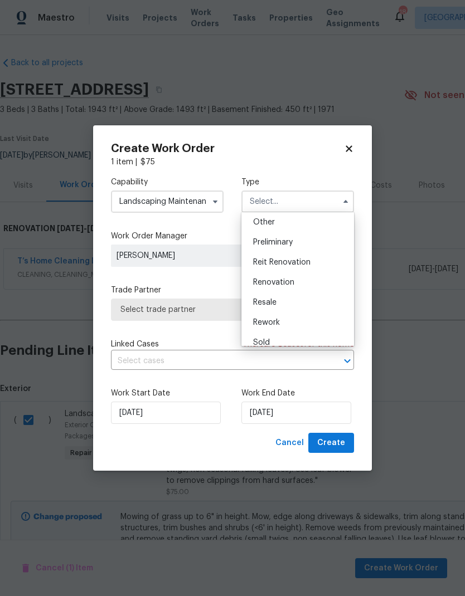
scroll to position [231, 0]
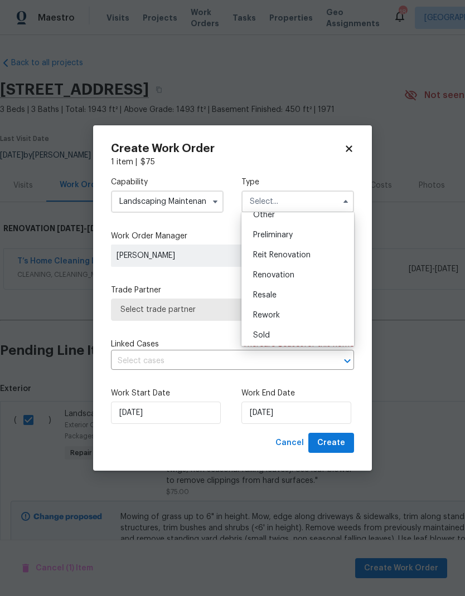
click at [290, 274] on span "Renovation" at bounding box center [273, 275] width 41 height 8
type input "Renovation"
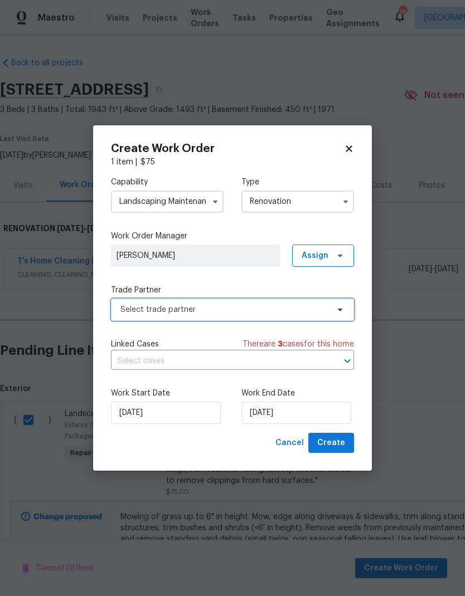
click at [326, 309] on span "Select trade partner" at bounding box center [224, 309] width 208 height 11
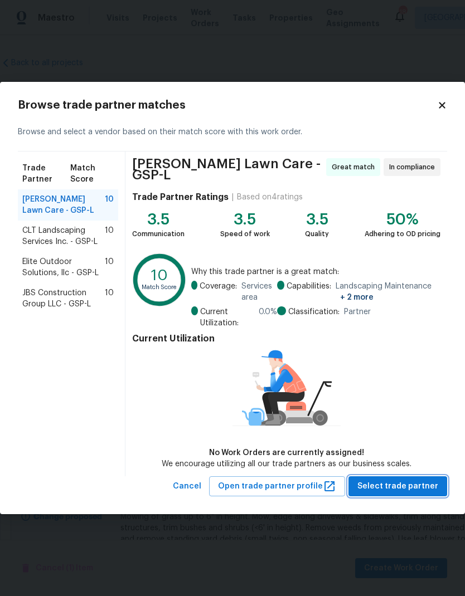
click at [418, 487] on span "Select trade partner" at bounding box center [397, 487] width 81 height 14
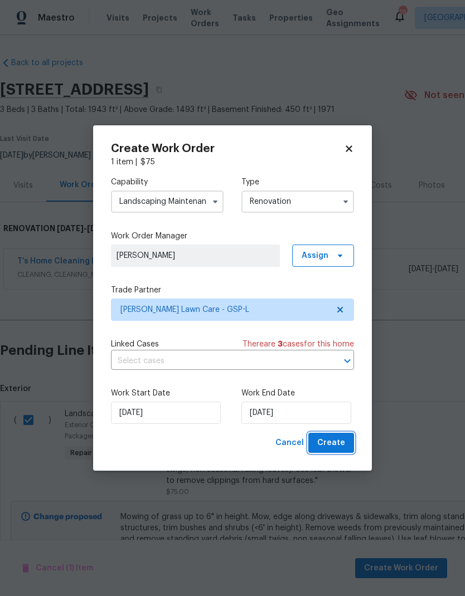
click at [339, 437] on span "Create" at bounding box center [331, 443] width 28 height 14
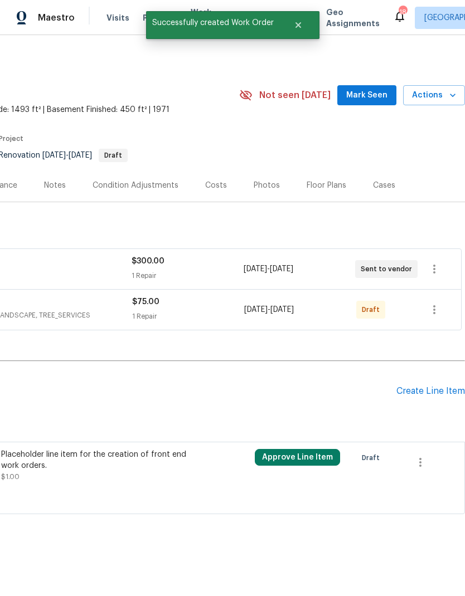
scroll to position [0, 165]
click at [432, 311] on icon "button" at bounding box center [433, 309] width 13 height 13
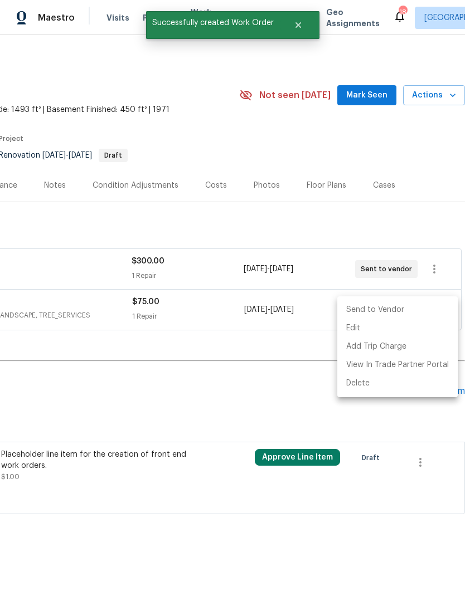
click at [389, 310] on li "Send to Vendor" at bounding box center [397, 310] width 120 height 18
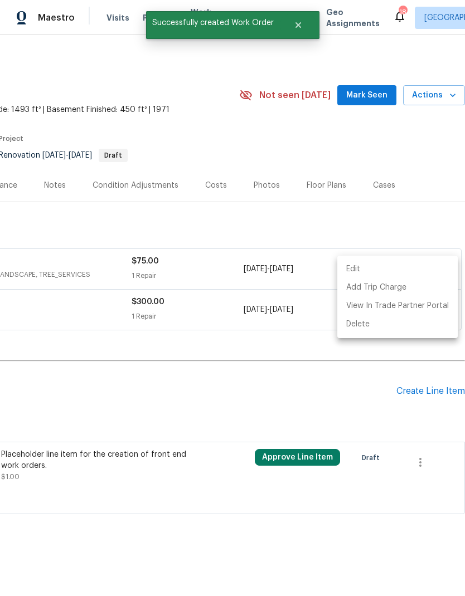
click at [280, 217] on div at bounding box center [232, 298] width 465 height 596
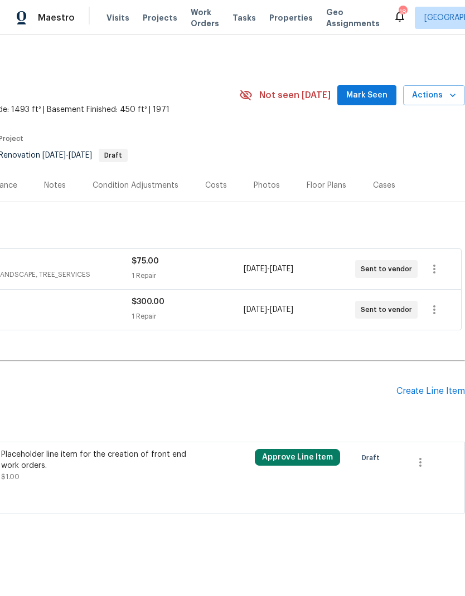
click at [268, 188] on div "Photos" at bounding box center [266, 185] width 26 height 11
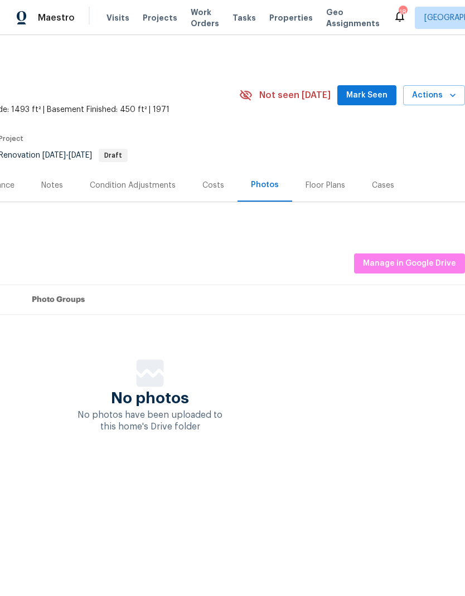
scroll to position [0, 165]
click at [419, 262] on span "Manage in Google Drive" at bounding box center [409, 264] width 93 height 14
